Goal: Task Accomplishment & Management: Manage account settings

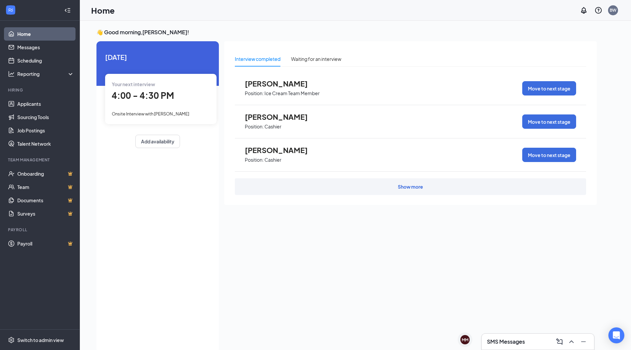
click at [283, 117] on span "[PERSON_NAME]" at bounding box center [281, 117] width 73 height 9
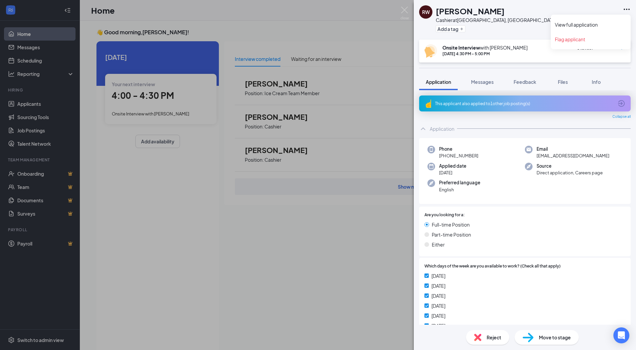
click at [630, 7] on icon "Ellipses" at bounding box center [627, 9] width 8 height 8
click at [600, 22] on link "View full application" at bounding box center [591, 24] width 72 height 7
click at [404, 10] on img at bounding box center [405, 13] width 8 height 13
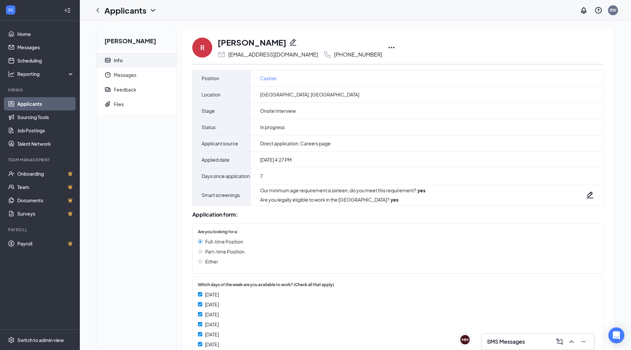
click at [388, 48] on icon "Ellipses" at bounding box center [392, 48] width 8 height 8
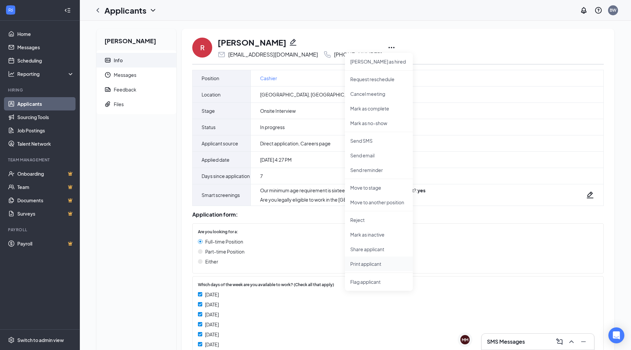
click at [374, 263] on p "Print applicant" at bounding box center [379, 264] width 57 height 7
